Goal: Transaction & Acquisition: Purchase product/service

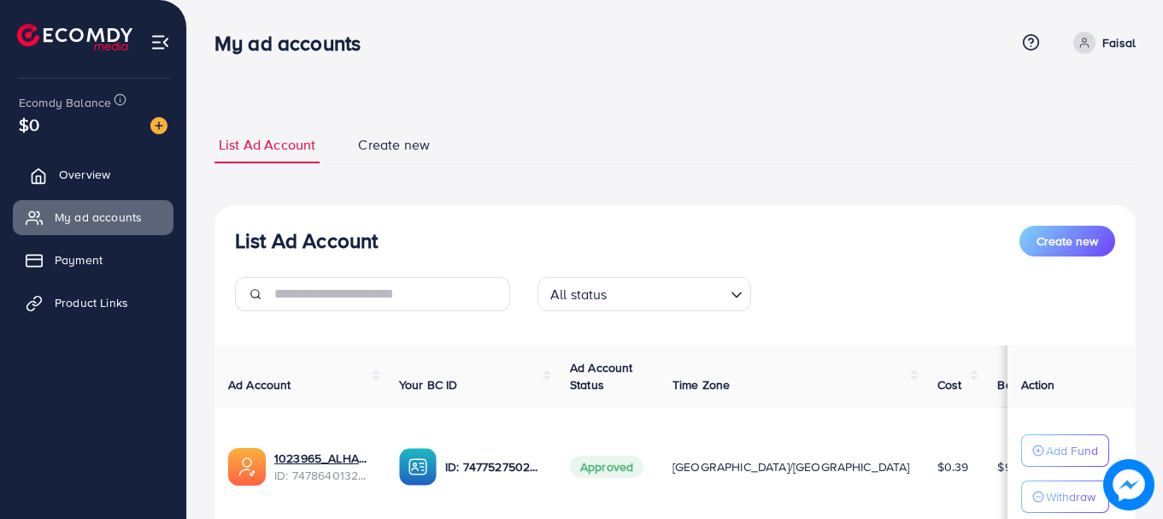
click at [86, 173] on span "Overview" at bounding box center [84, 174] width 51 height 17
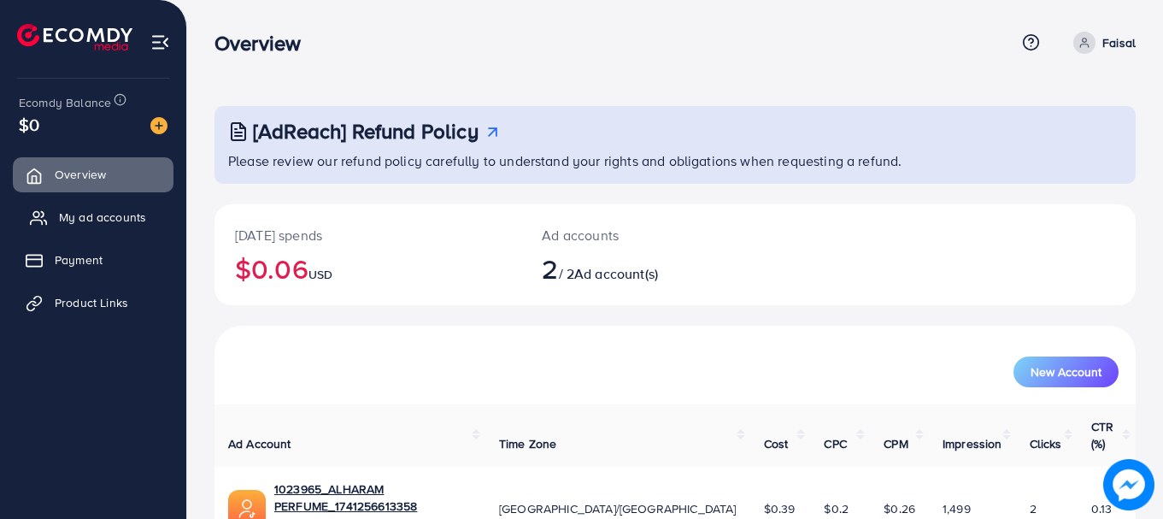
click at [96, 213] on span "My ad accounts" at bounding box center [102, 216] width 87 height 17
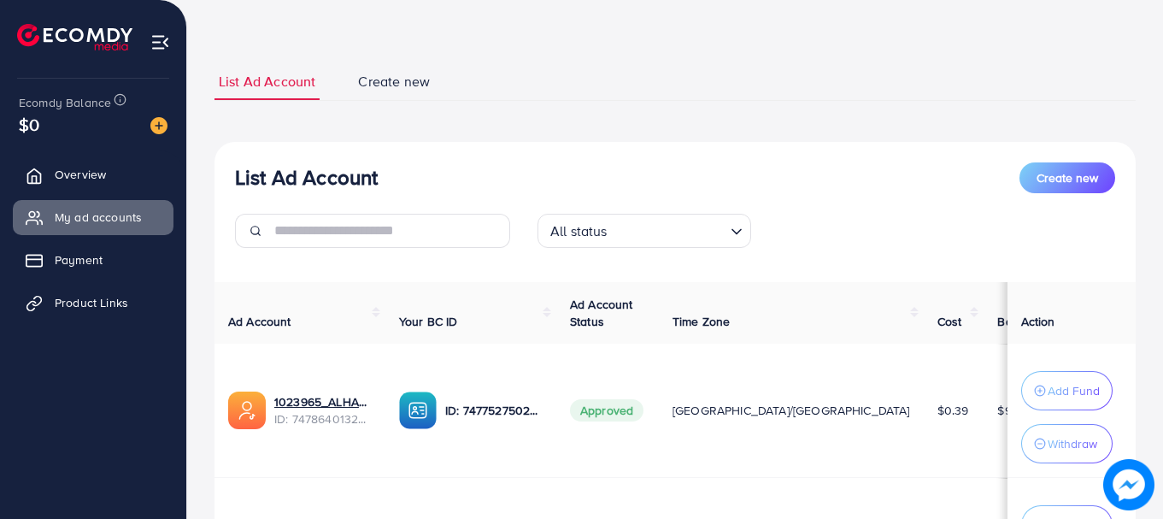
scroll to position [279, 0]
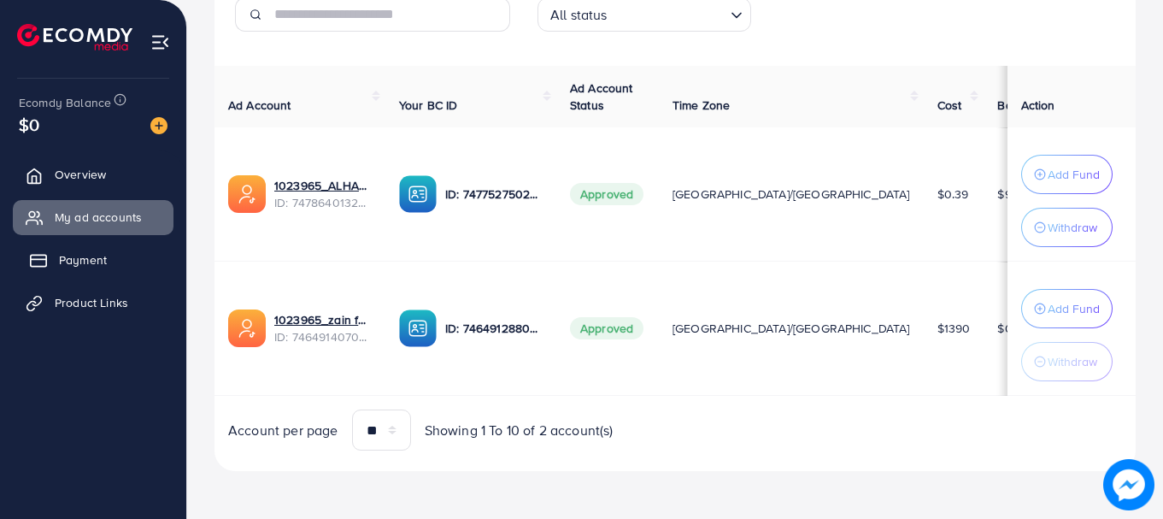
click at [104, 254] on span "Payment" at bounding box center [83, 259] width 48 height 17
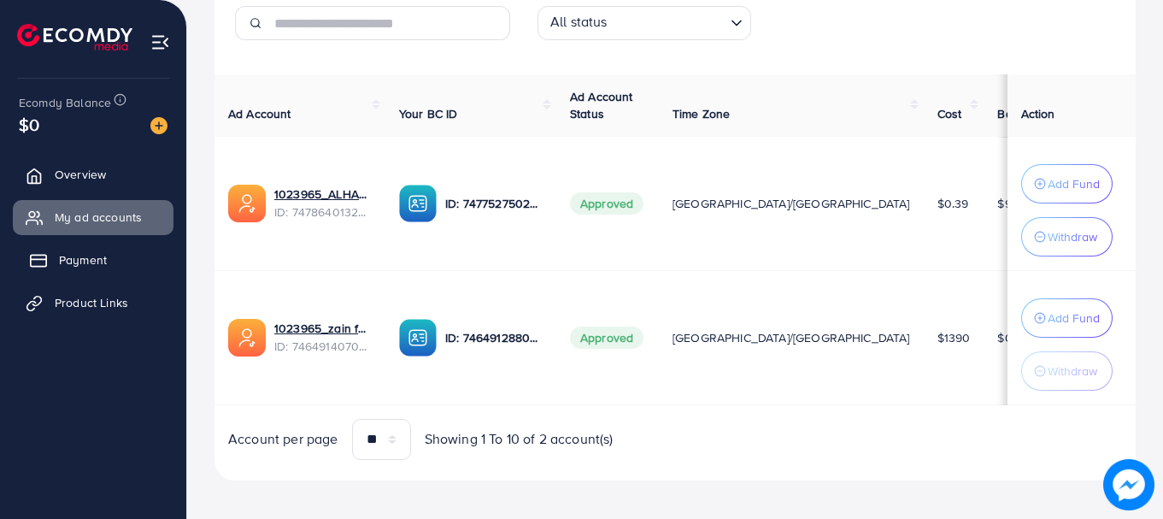
scroll to position [288, 0]
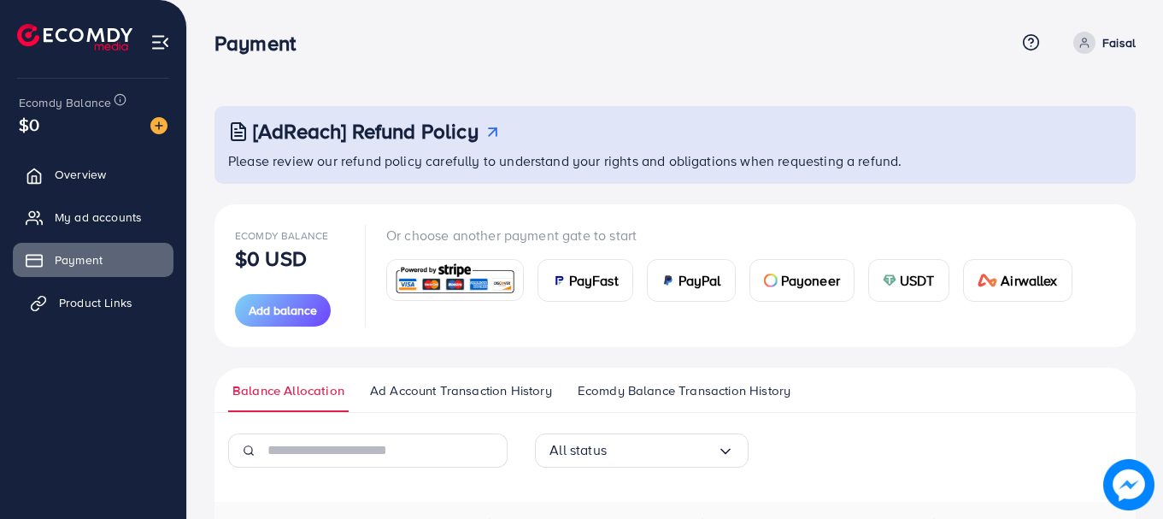
click at [103, 290] on link "Product Links" at bounding box center [93, 302] width 161 height 34
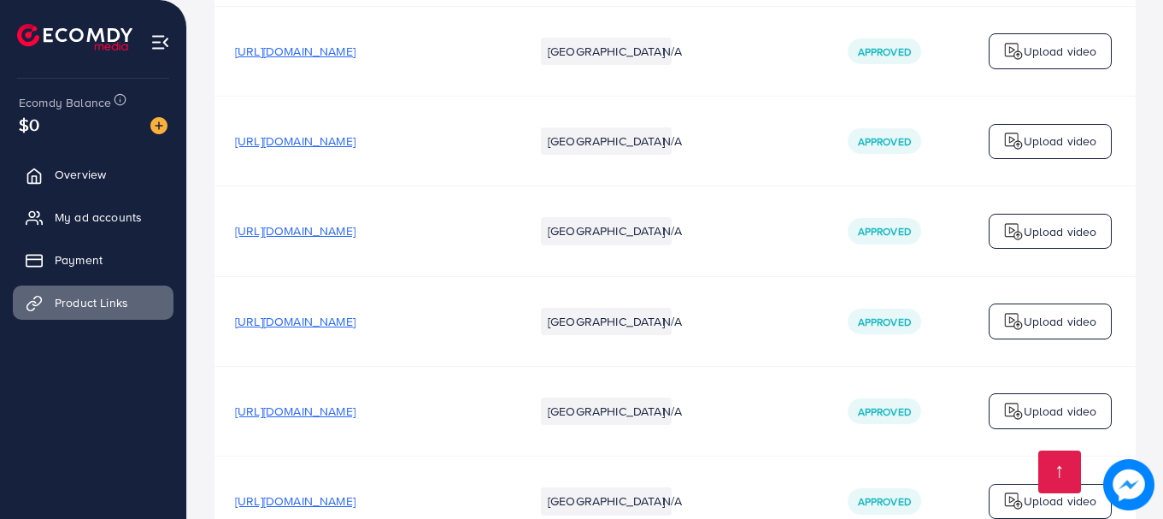
scroll to position [3536, 0]
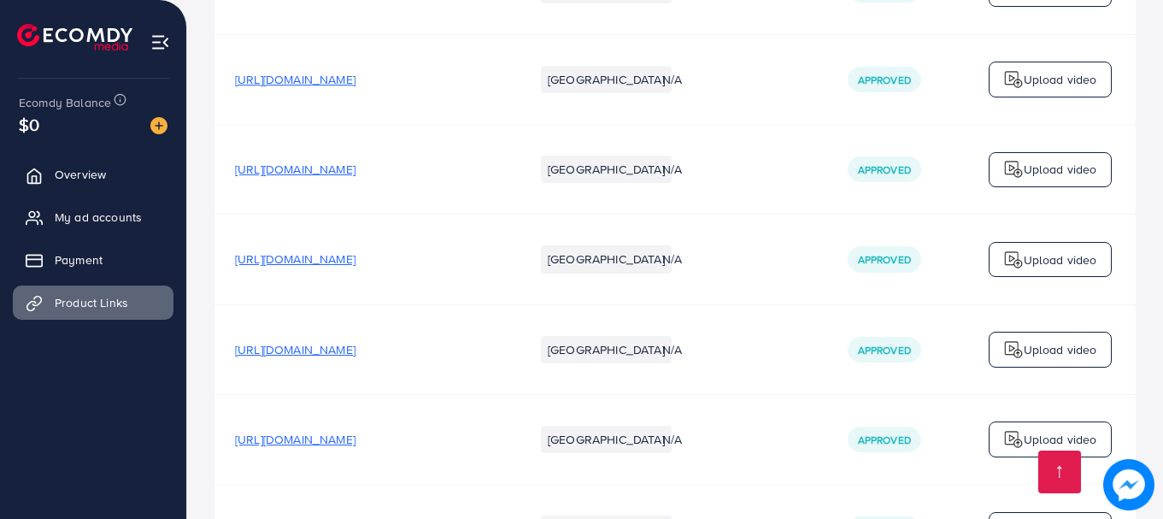
click at [1034, 339] on p "Upload video" at bounding box center [1059, 349] width 73 height 21
